Goal: Task Accomplishment & Management: Manage account settings

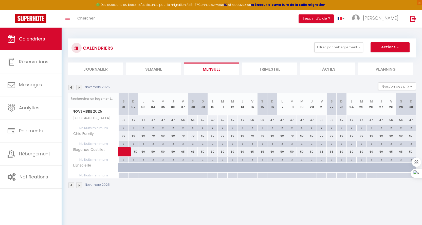
click at [74, 88] on img at bounding box center [71, 88] width 6 height 6
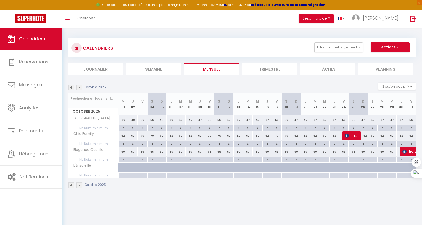
click at [70, 88] on img at bounding box center [71, 88] width 6 height 6
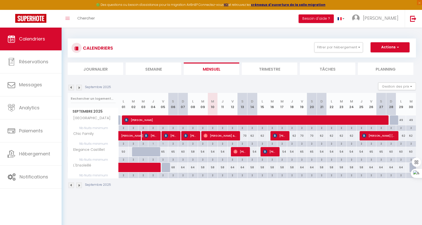
click at [212, 167] on div "58" at bounding box center [212, 167] width 10 height 9
type input "58"
type input "Mer 10 Septembre 2025"
type input "Jeu 11 Septembre 2025"
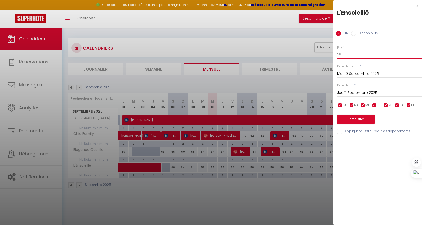
click at [357, 56] on input "58" at bounding box center [379, 54] width 85 height 9
type input "52"
click at [352, 91] on input "Jeu 11 Septembre 2025" at bounding box center [379, 93] width 85 height 7
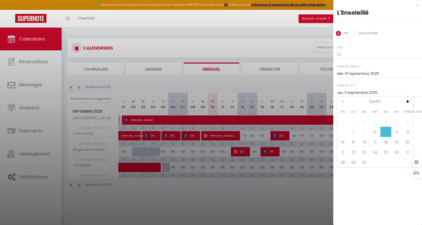
click at [366, 165] on span "30" at bounding box center [364, 162] width 11 height 10
type input "[DATE]"
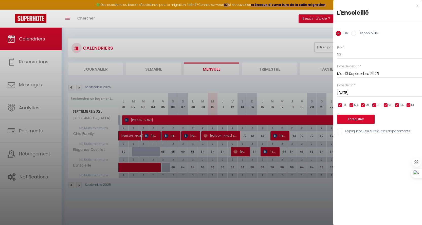
click at [386, 107] on input "checkbox" at bounding box center [385, 105] width 5 height 5
checkbox input "false"
click at [396, 107] on input "checkbox" at bounding box center [396, 105] width 5 height 5
checkbox input "false"
click at [360, 123] on button "Enregistrer" at bounding box center [355, 119] width 37 height 9
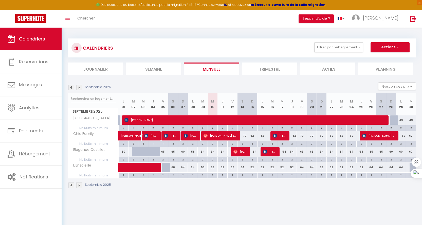
click at [212, 152] on div "54" at bounding box center [212, 151] width 10 height 9
type input "54"
type input "Mer 10 Septembre 2025"
type input "Jeu 11 Septembre 2025"
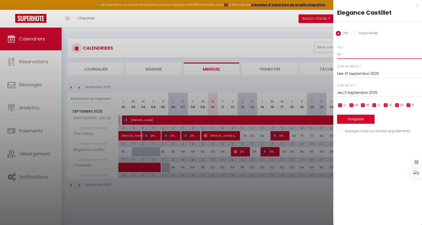
click at [363, 52] on input "54" at bounding box center [379, 54] width 85 height 9
type input "50"
click at [384, 93] on input "Jeu 11 Septembre 2025" at bounding box center [379, 93] width 85 height 7
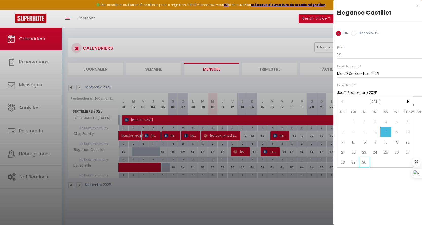
click at [366, 163] on span "30" at bounding box center [364, 162] width 11 height 10
type input "[DATE]"
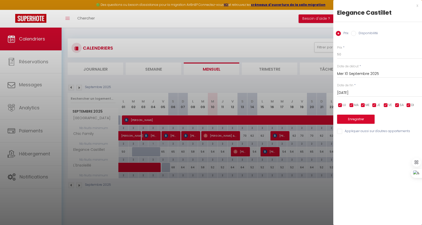
click at [385, 105] on input "checkbox" at bounding box center [385, 105] width 5 height 5
checkbox input "false"
click at [398, 106] on input "checkbox" at bounding box center [396, 105] width 5 height 5
checkbox input "false"
click at [367, 117] on button "Enregistrer" at bounding box center [355, 119] width 37 height 9
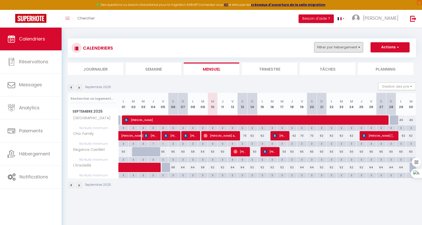
click at [342, 51] on button "Filtrer par hébergement" at bounding box center [338, 47] width 49 height 10
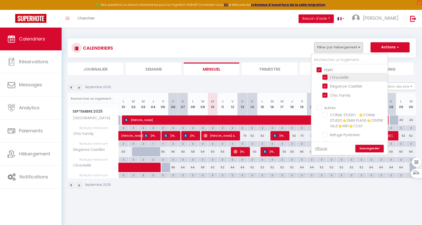
click at [325, 78] on input "L'Ensoleillé" at bounding box center [353, 76] width 63 height 5
checkbox input "false"
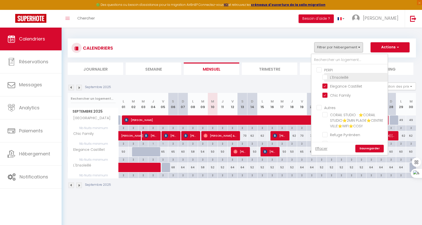
checkbox input "false"
click at [326, 87] on input "Elegance Castillet" at bounding box center [353, 85] width 63 height 5
checkbox input "false"
click at [367, 150] on link "Sauvegarder" at bounding box center [369, 149] width 28 height 8
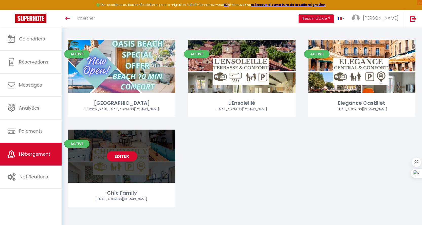
scroll to position [119, 0]
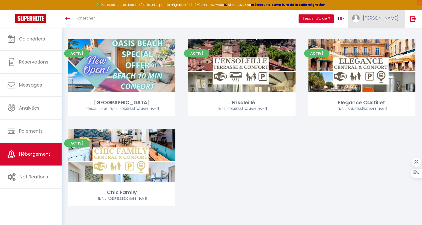
click at [386, 16] on link "[PERSON_NAME]" at bounding box center [376, 19] width 56 height 18
click at [375, 43] on link "Équipe" at bounding box center [384, 44] width 37 height 9
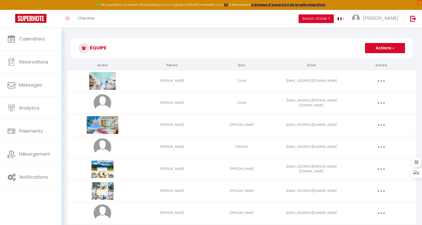
click at [381, 123] on button "button" at bounding box center [381, 125] width 14 height 8
click at [366, 147] on link "Supprimer" at bounding box center [367, 146] width 37 height 9
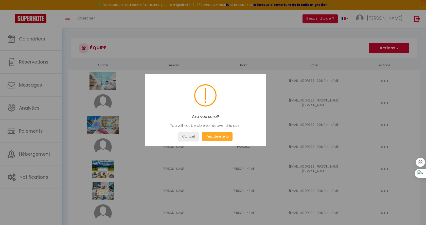
click at [221, 138] on button "Yes, delete it!" at bounding box center [217, 136] width 30 height 9
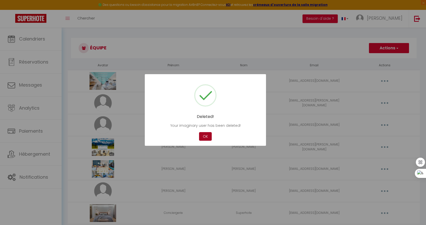
click at [209, 135] on button "OK" at bounding box center [205, 136] width 13 height 9
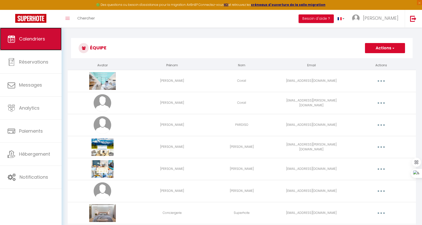
click at [32, 36] on span "Calendriers" at bounding box center [32, 39] width 26 height 6
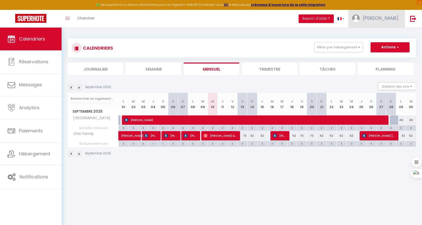
click at [398, 16] on span "[PERSON_NAME]" at bounding box center [380, 18] width 35 height 6
click at [381, 37] on link "Paramètres" at bounding box center [384, 35] width 37 height 9
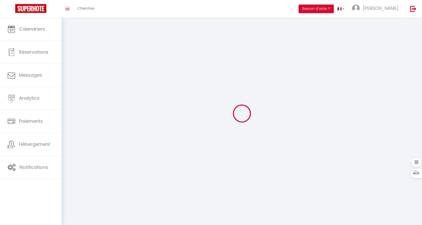
type input "[PERSON_NAME]"
type input "De Carvalho"
type input "789 657 344"
type input "avenida de tejeda 72"
type input "35100"
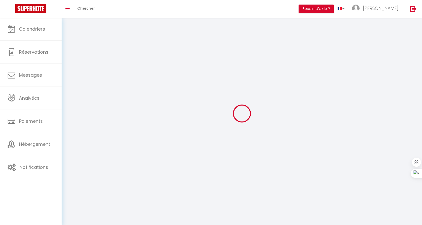
type input "Maspalomas"
type input "U87t1zvtQZXBYVwyYshAv6F9u"
type input "hVSMto4zeriX2Dt21qbOWxPts"
select select "201"
select select "28"
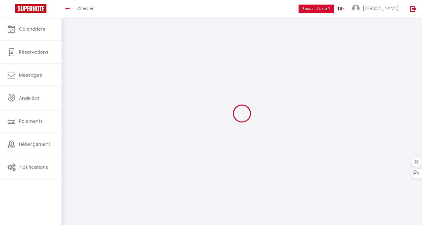
select select "fr"
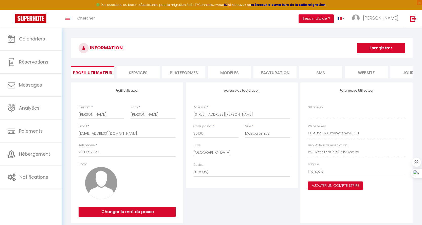
type input "U87t1zvtQZXBYVwyYshAv6F9u"
type input "hVSMto4zeriX2Dt21qbOWxPts"
type input "https://app.superhote.com/#/get-available-rentals/hVSMto4zeriX2Dt21qbOWxPts"
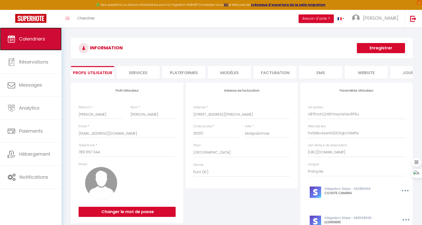
click at [29, 47] on link "Calendriers" at bounding box center [31, 39] width 62 height 23
